Goal: Check status: Check status

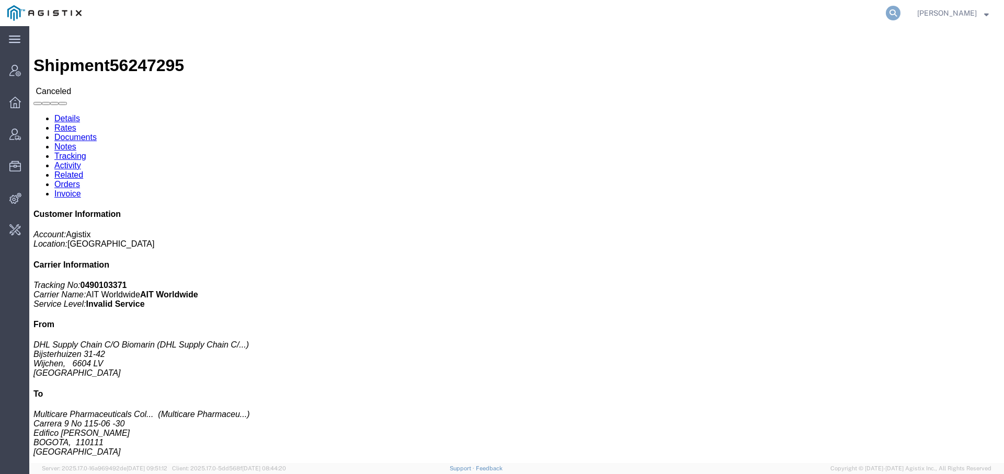
click at [887, 10] on icon at bounding box center [893, 13] width 15 height 15
paste input "56522450"
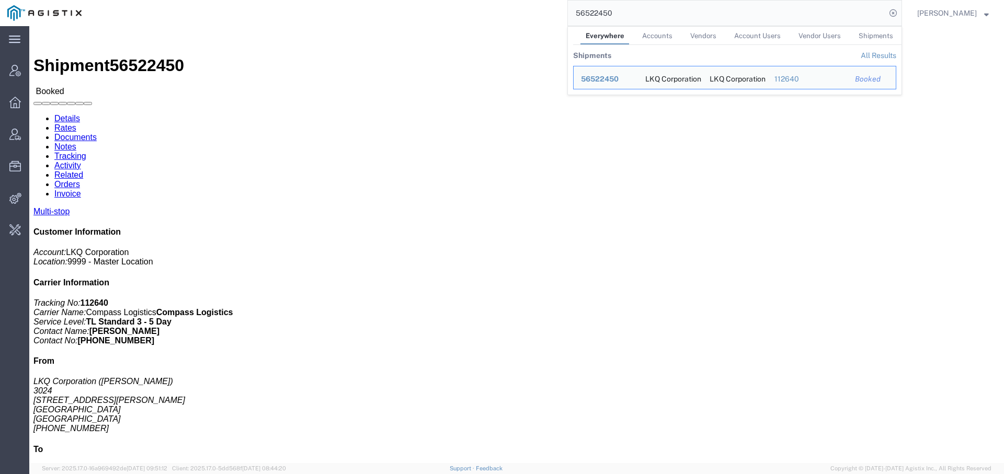
click address "LKQ Corporation (Receiver) 3024 [STREET_ADDRESS][PERSON_NAME] [PHONE_NUMBER] Bu…"
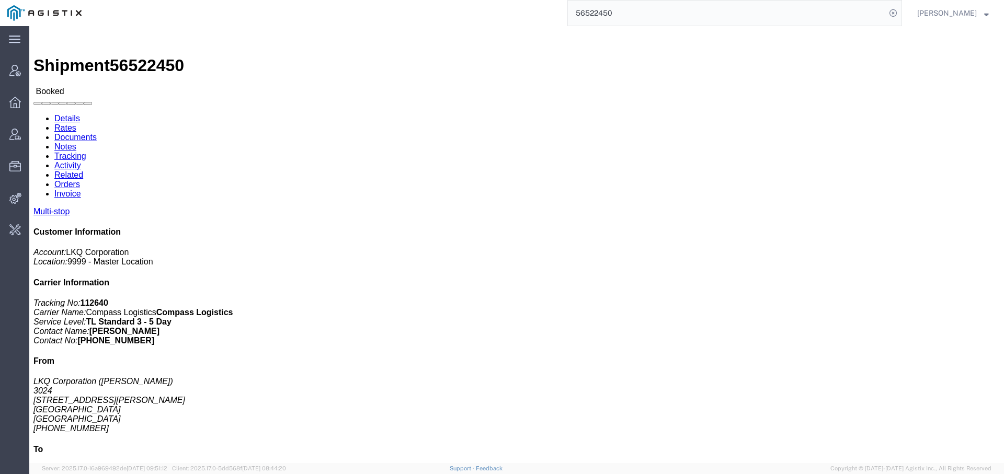
click link "Activity"
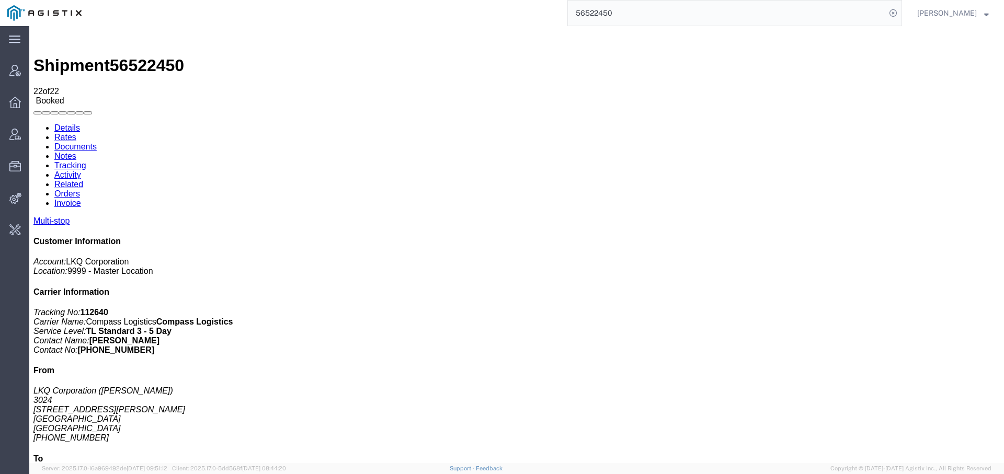
click at [61, 123] on link "Details" at bounding box center [67, 127] width 26 height 9
click at [588, 16] on input "56522450" at bounding box center [727, 13] width 318 height 25
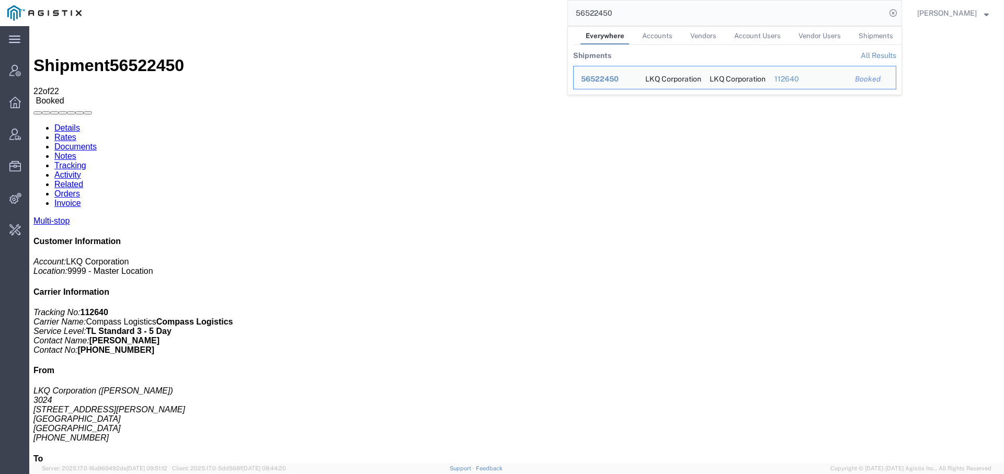
click at [588, 16] on input "56522450" at bounding box center [727, 13] width 318 height 25
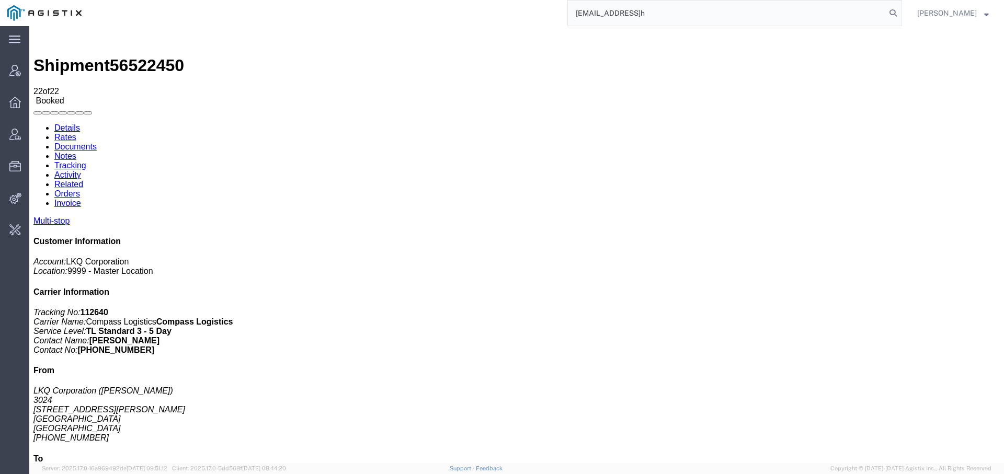
type input "[EMAIL_ADDRESS]h"
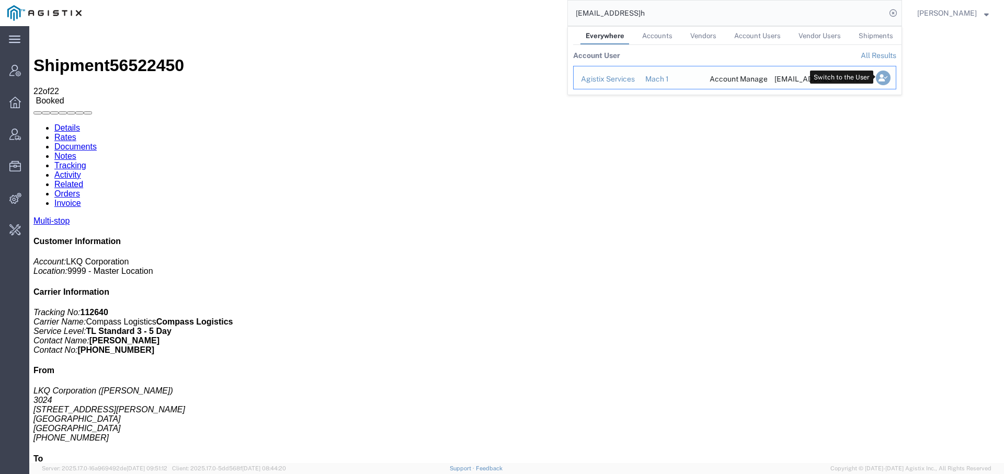
click at [880, 78] on icon "Search Results" at bounding box center [883, 78] width 15 height 15
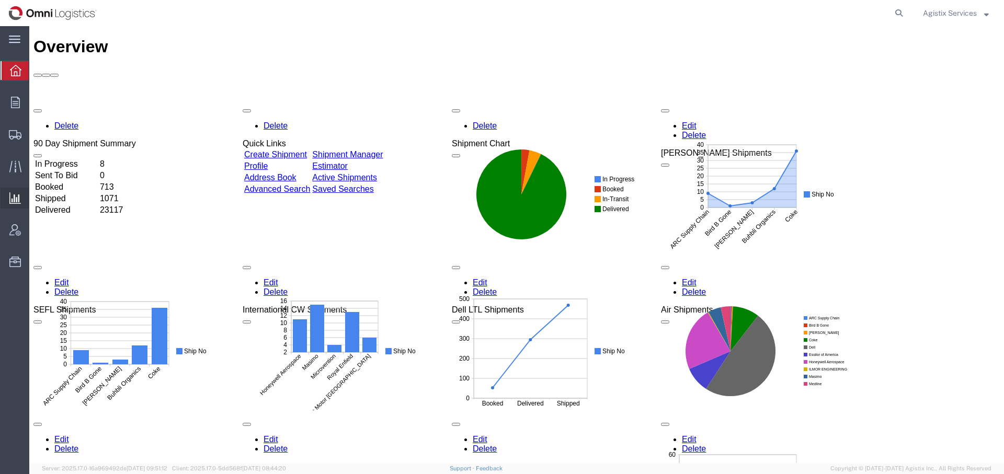
click at [0, 0] on span "Saved Reports" at bounding box center [0, 0] width 0 height 0
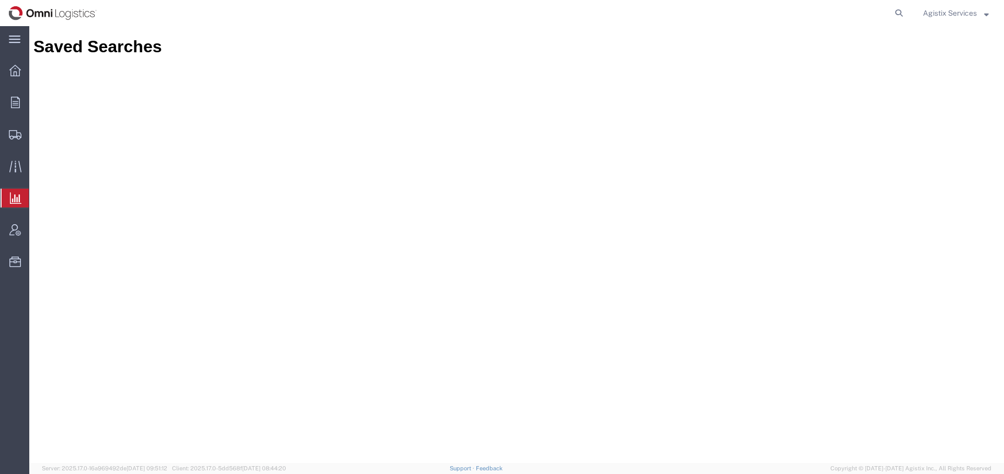
click at [0, 0] on span "Saved Reports" at bounding box center [0, 0] width 0 height 0
click at [959, 7] on button "Agistix Services" at bounding box center [955, 13] width 67 height 13
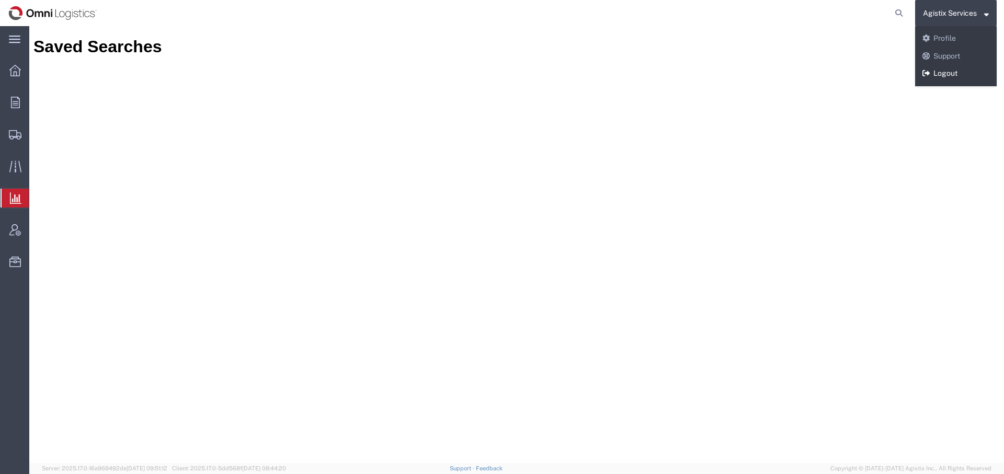
click at [947, 75] on link "Logout" at bounding box center [956, 74] width 82 height 18
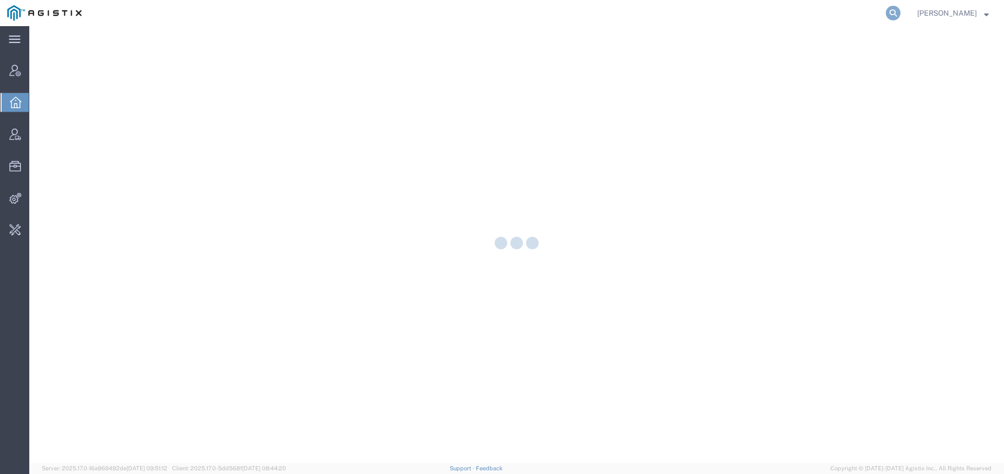
click at [890, 13] on icon at bounding box center [893, 13] width 15 height 15
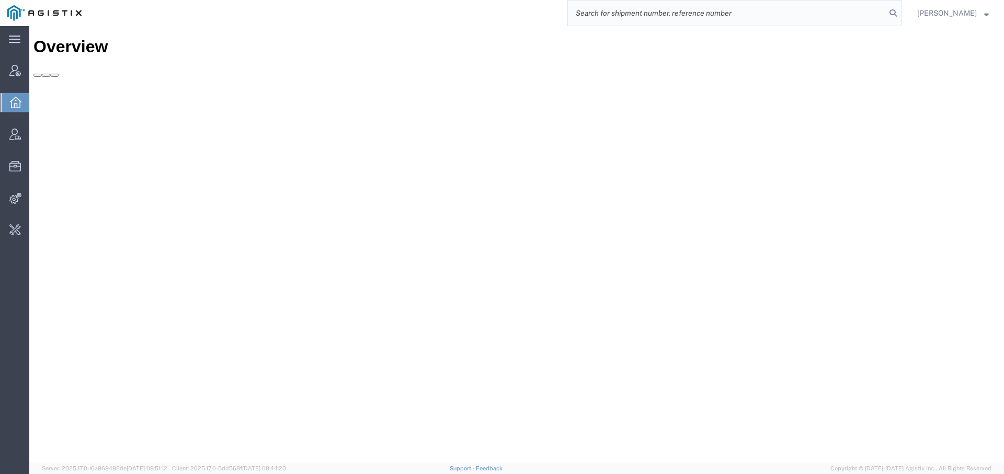
paste input "56523050"
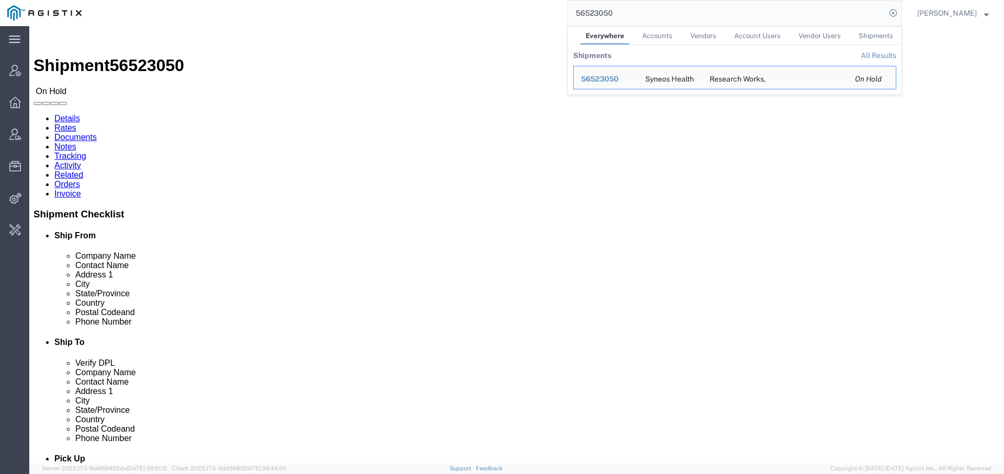
click div "Ship From Syneos Health (John Polandick) 500 Olde Worthington Road Westerville,…"
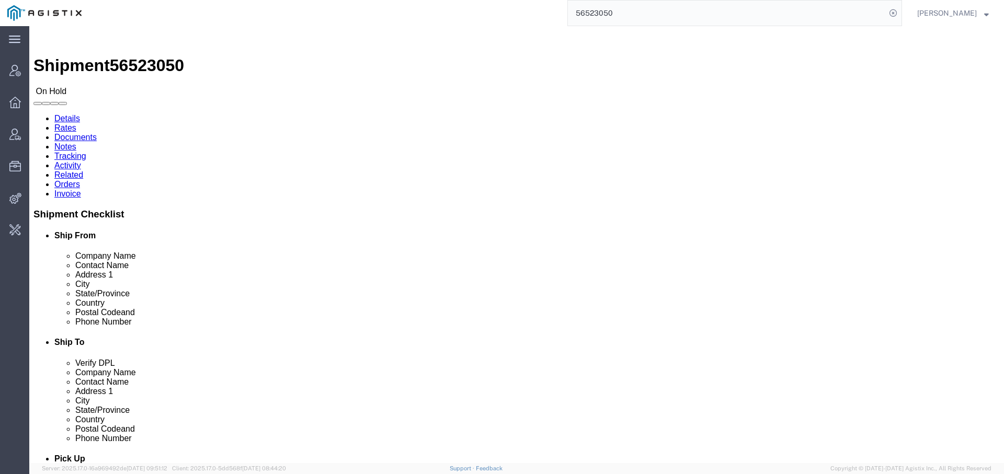
click link "Activity"
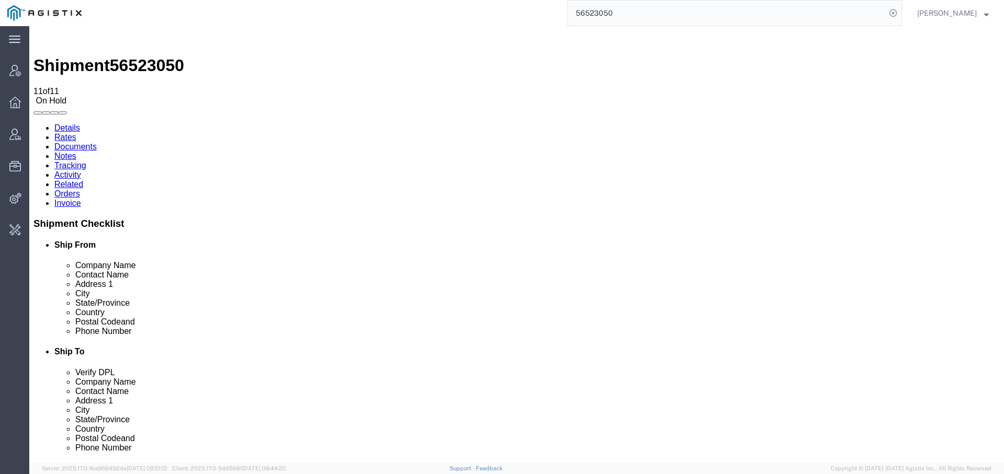
click at [65, 123] on link "Details" at bounding box center [67, 127] width 26 height 9
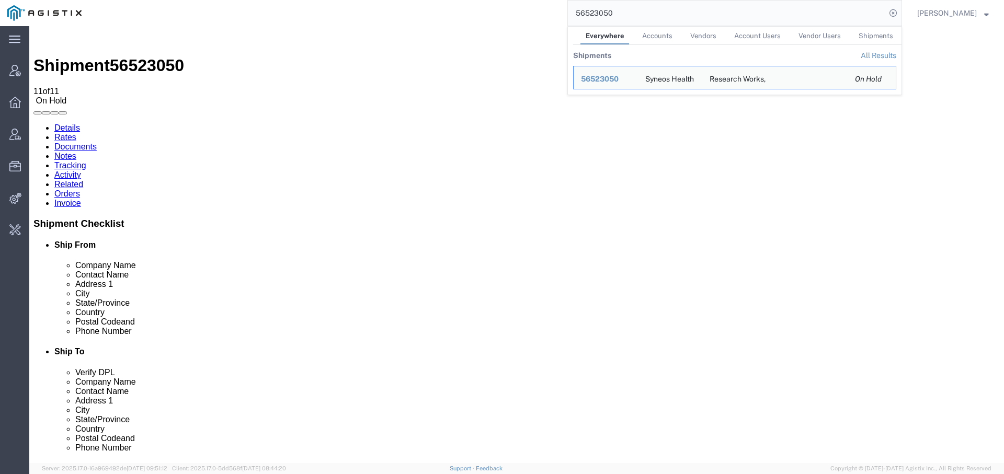
click at [582, 8] on input "56523050" at bounding box center [727, 13] width 318 height 25
paste input "561"
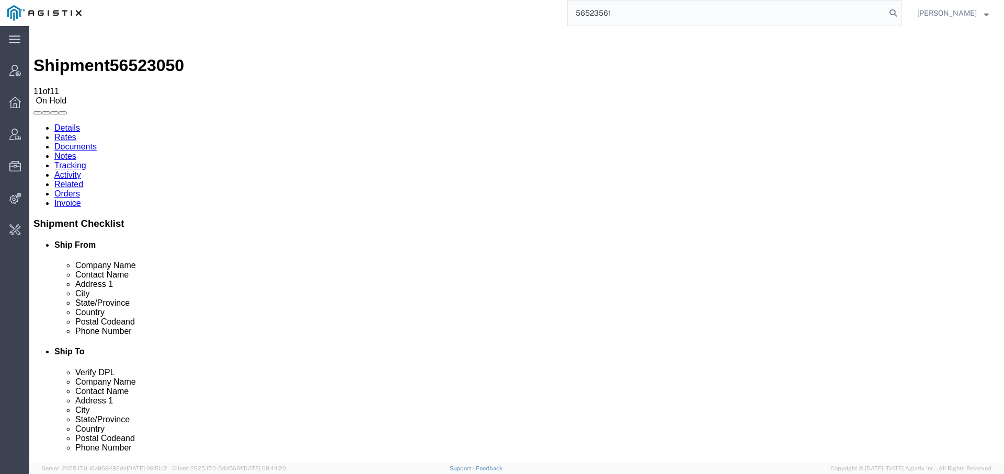
type input "56523561"
